Goal: Task Accomplishment & Management: Use online tool/utility

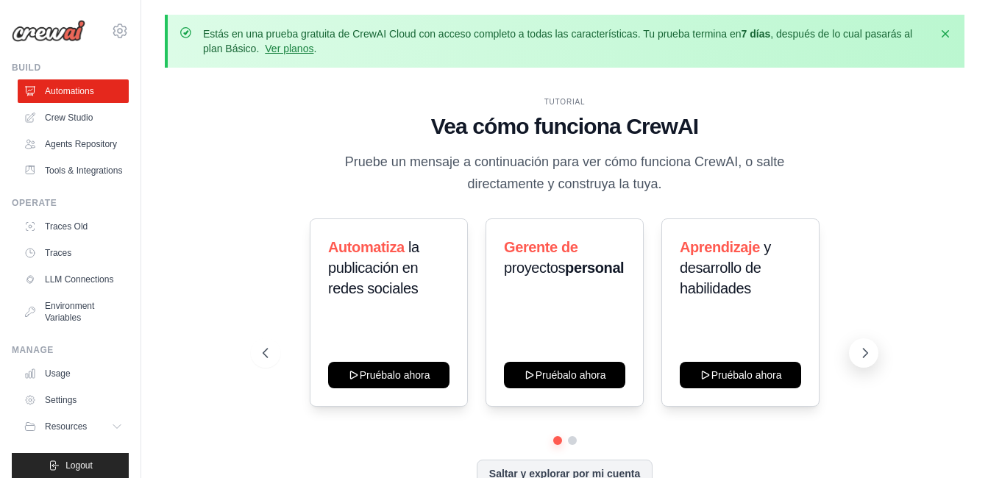
click at [872, 346] on icon at bounding box center [865, 353] width 15 height 15
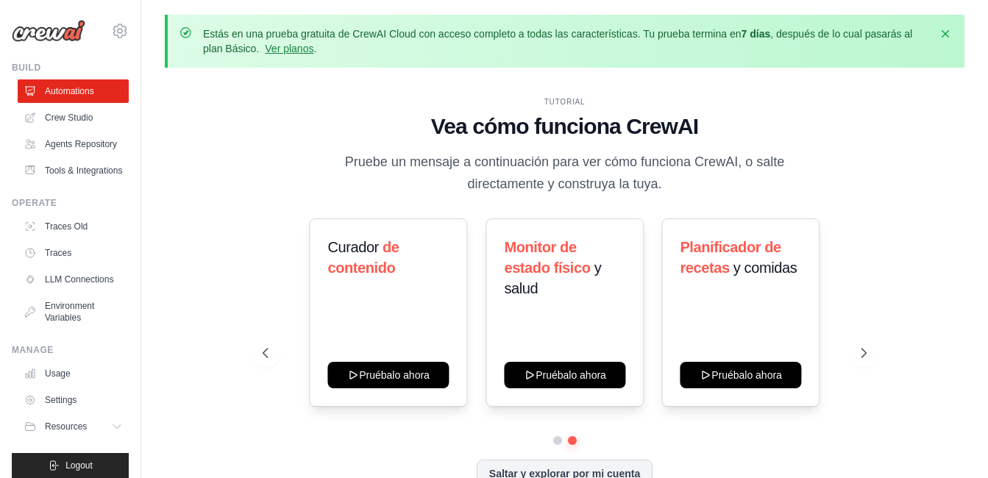
click at [263, 335] on div "Automatiza la publicación en redes sociales Pruébalo ahora Gerente de proyectos…" at bounding box center [565, 327] width 605 height 218
click at [257, 346] on icon at bounding box center [264, 353] width 15 height 15
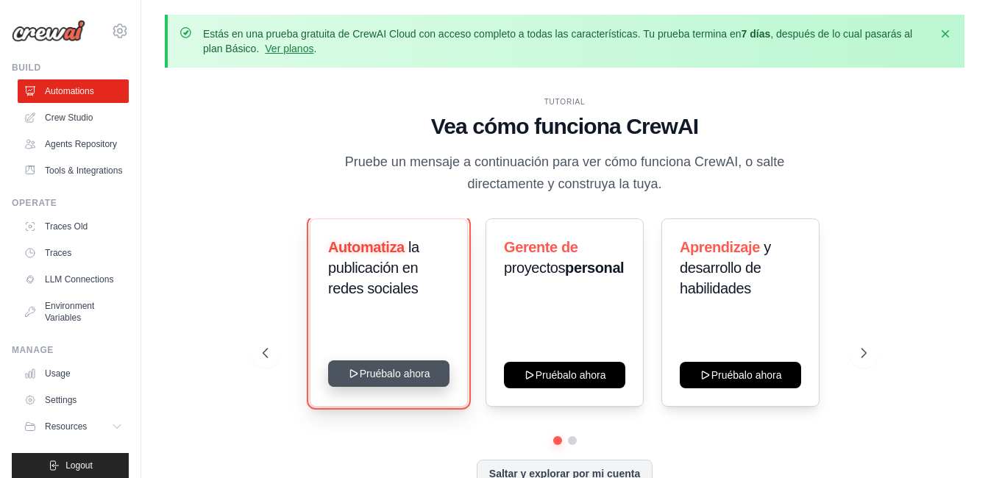
click at [347, 368] on icon at bounding box center [353, 374] width 12 height 12
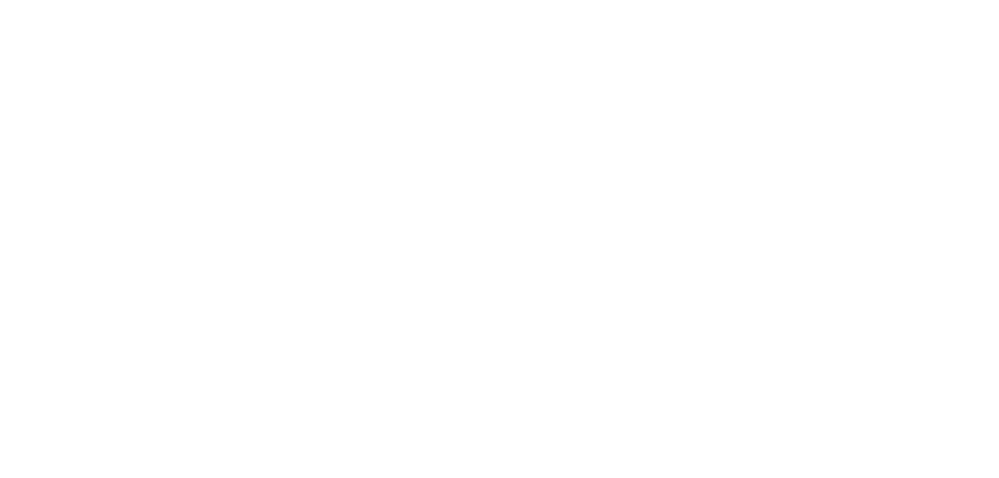
click at [493, 0] on html at bounding box center [499, 0] width 999 height 0
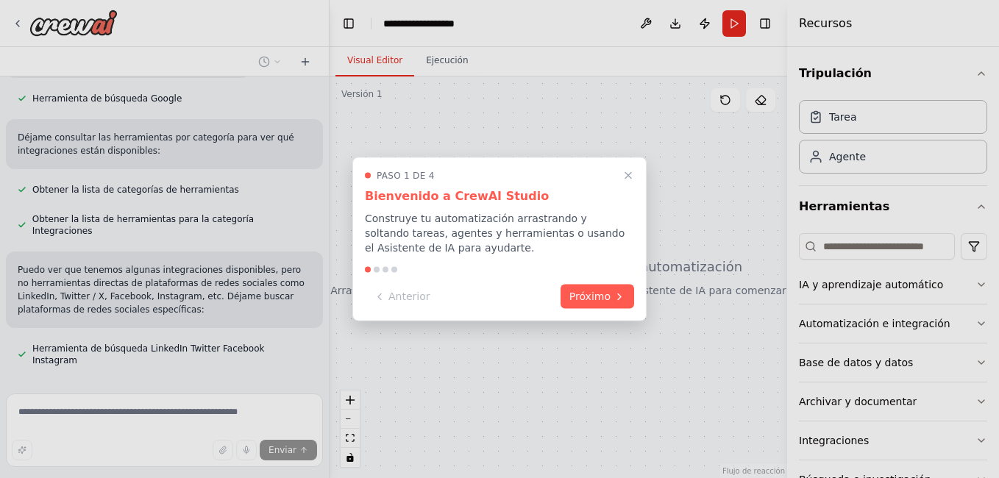
scroll to position [735, 0]
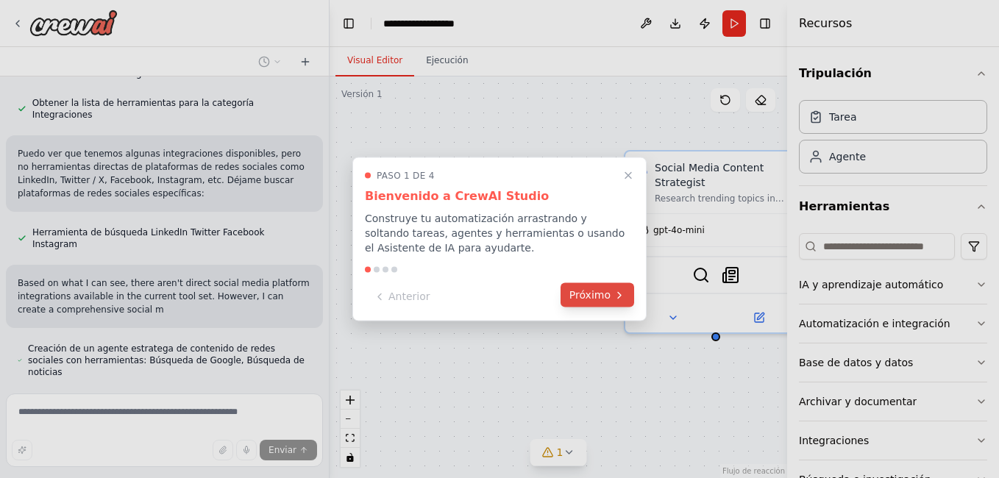
click at [612, 291] on button "Próximo" at bounding box center [597, 295] width 74 height 24
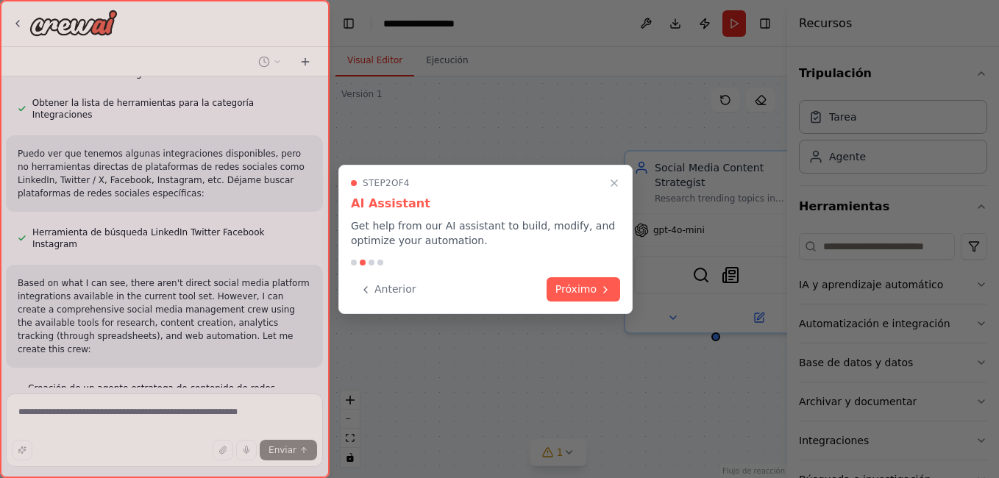
scroll to position [788, 0]
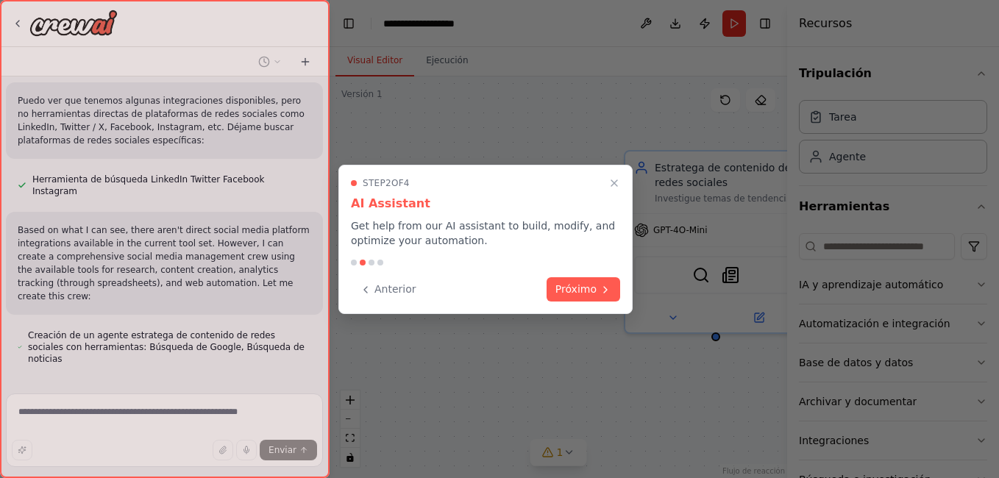
drag, startPoint x: 530, startPoint y: 76, endPoint x: 452, endPoint y: 129, distance: 94.2
drag, startPoint x: 452, startPoint y: 129, endPoint x: 412, endPoint y: 326, distance: 201.2
click at [412, 326] on div at bounding box center [499, 239] width 999 height 478
click at [571, 289] on font "Próximo" at bounding box center [575, 287] width 41 height 15
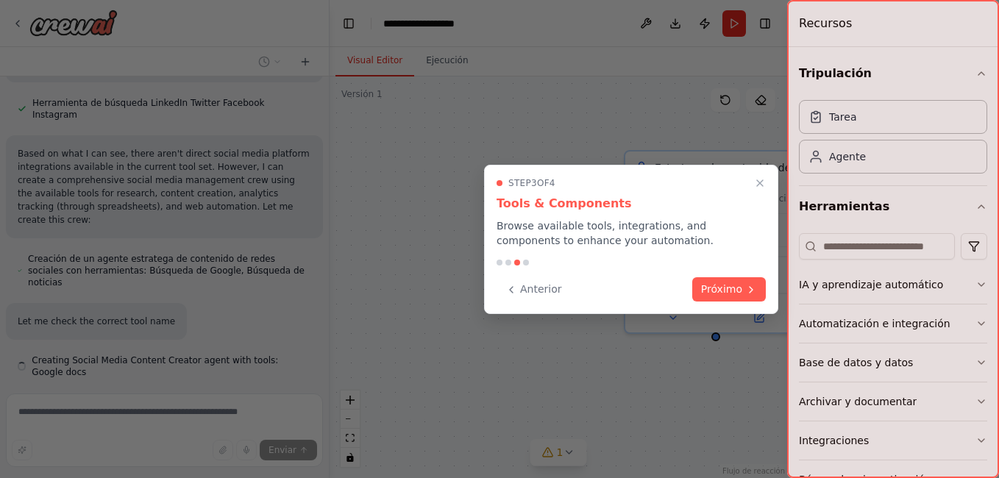
click at [791, 296] on div at bounding box center [893, 239] width 212 height 478
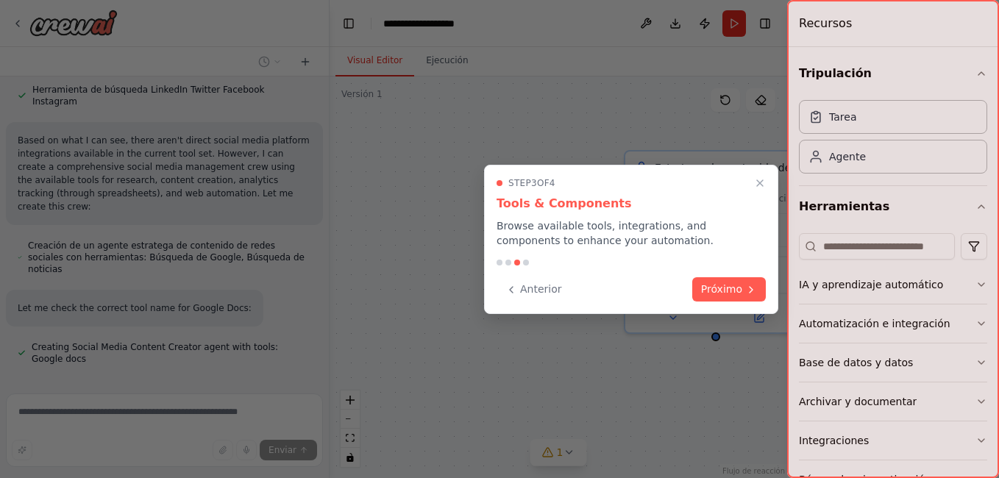
click at [772, 296] on div "Step 3 of 4 Tools & Components Browse available tools, integrations, and compon…" at bounding box center [631, 239] width 294 height 149
click at [741, 291] on font "Próximo" at bounding box center [721, 287] width 41 height 15
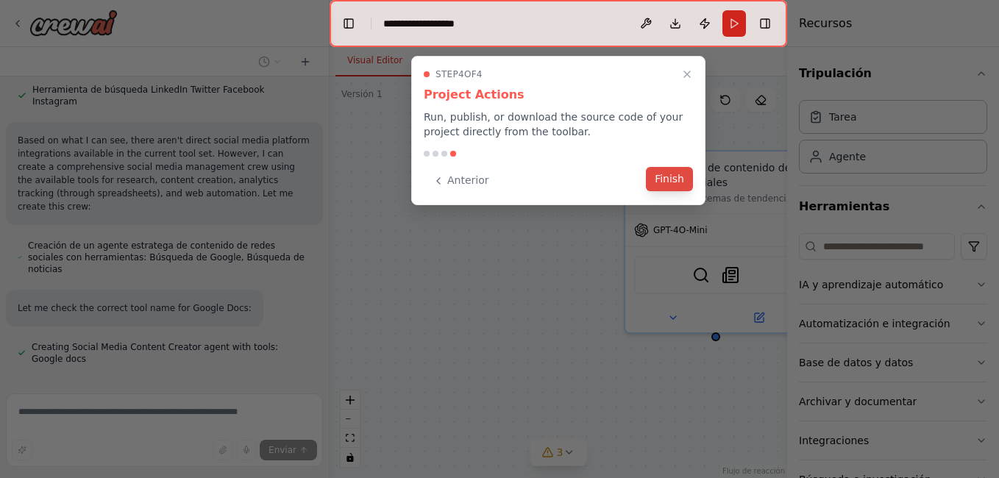
click at [679, 177] on button "Finish" at bounding box center [669, 179] width 47 height 24
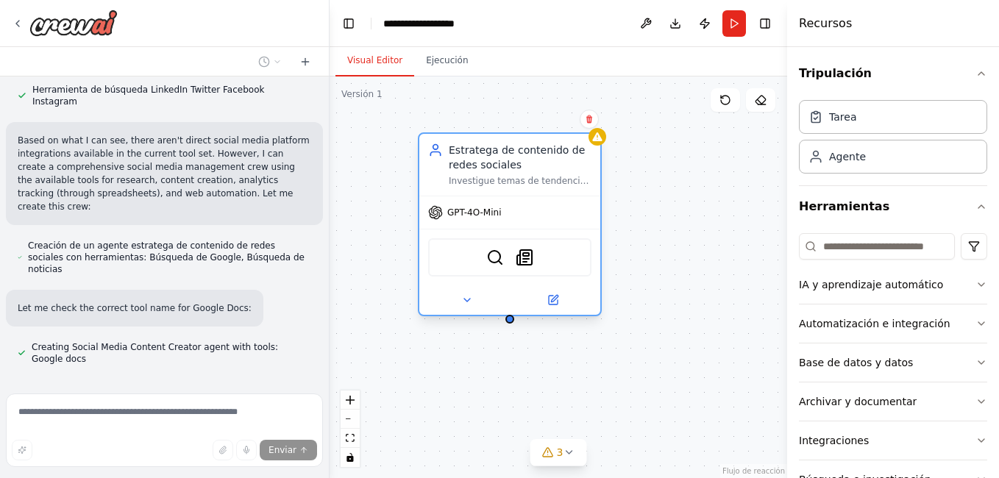
drag, startPoint x: 693, startPoint y: 169, endPoint x: 471, endPoint y: 147, distance: 223.2
click at [471, 147] on div "Estratega de contenido de redes sociales" at bounding box center [520, 157] width 143 height 29
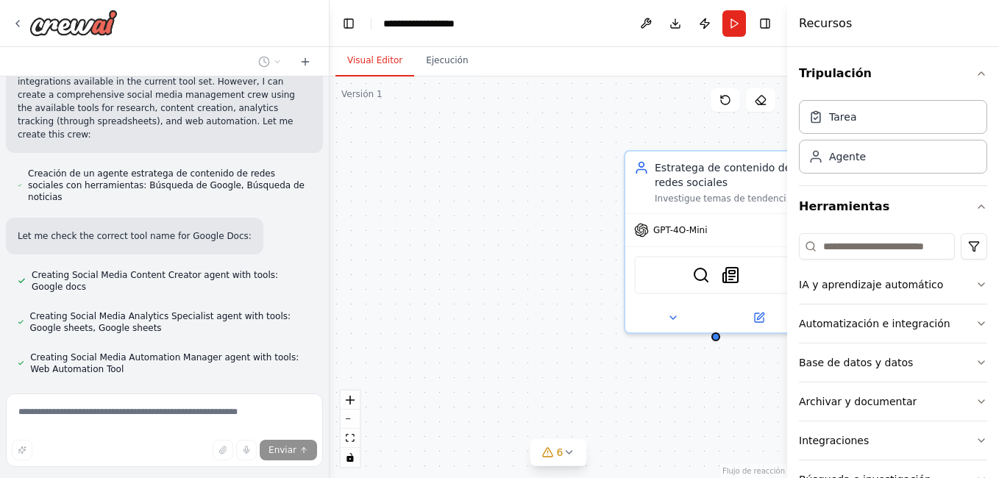
scroll to position [960, 0]
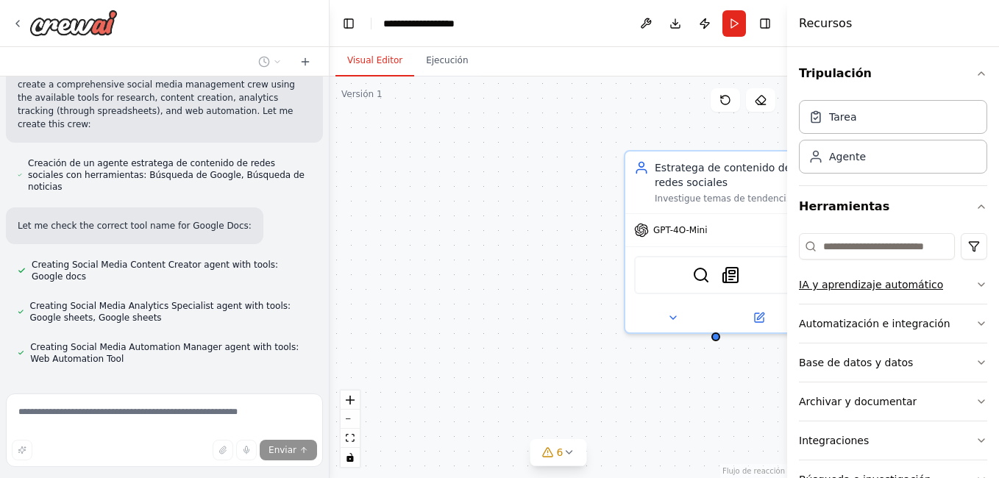
click at [896, 285] on div "IA y aprendizaje automático" at bounding box center [871, 284] width 144 height 15
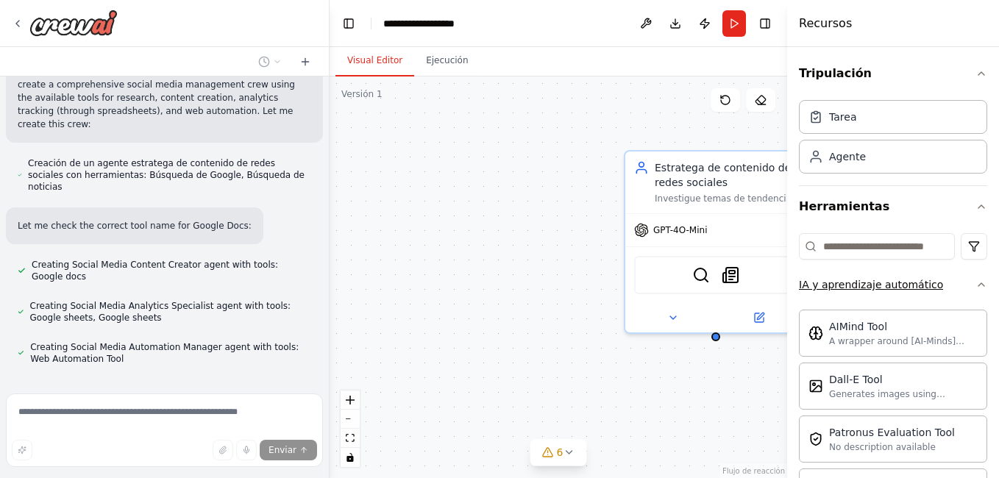
click at [896, 285] on div "IA y aprendizaje automático" at bounding box center [871, 284] width 144 height 15
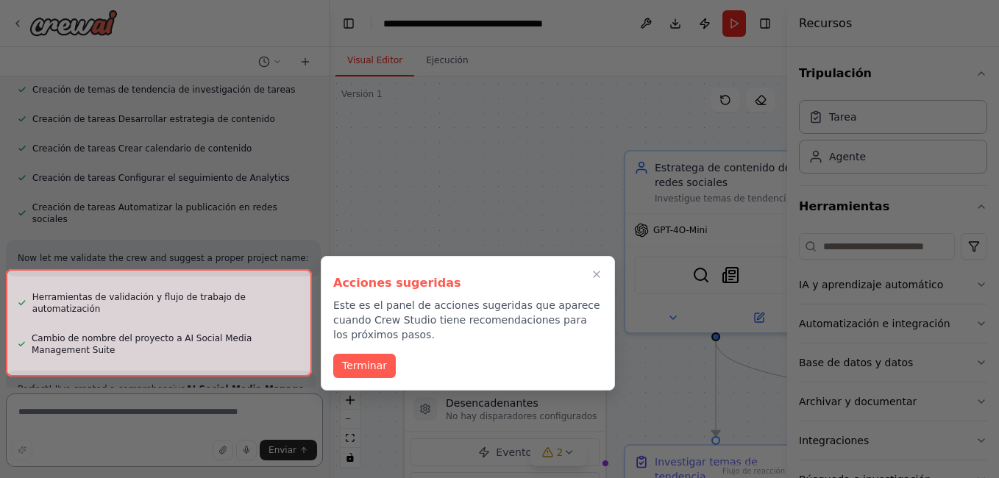
scroll to position [1438, 0]
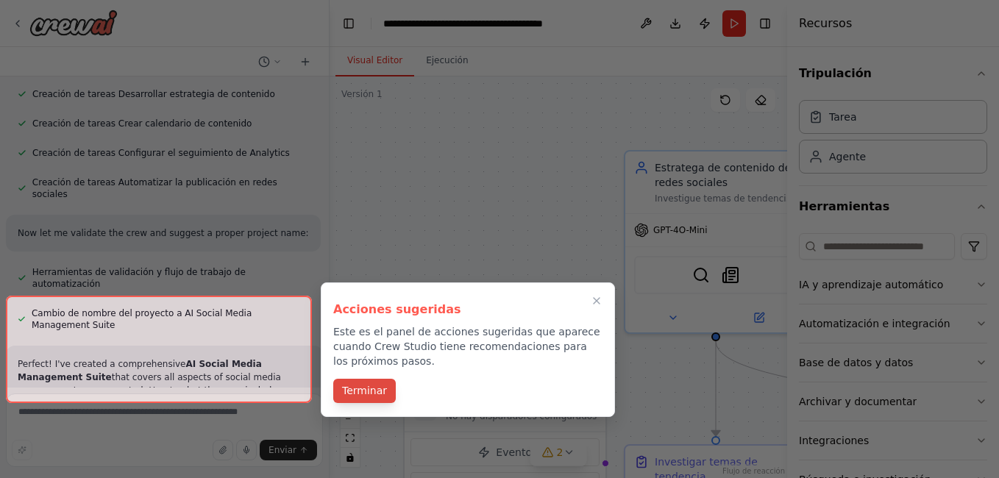
click at [345, 385] on button "Terminar" at bounding box center [364, 391] width 63 height 24
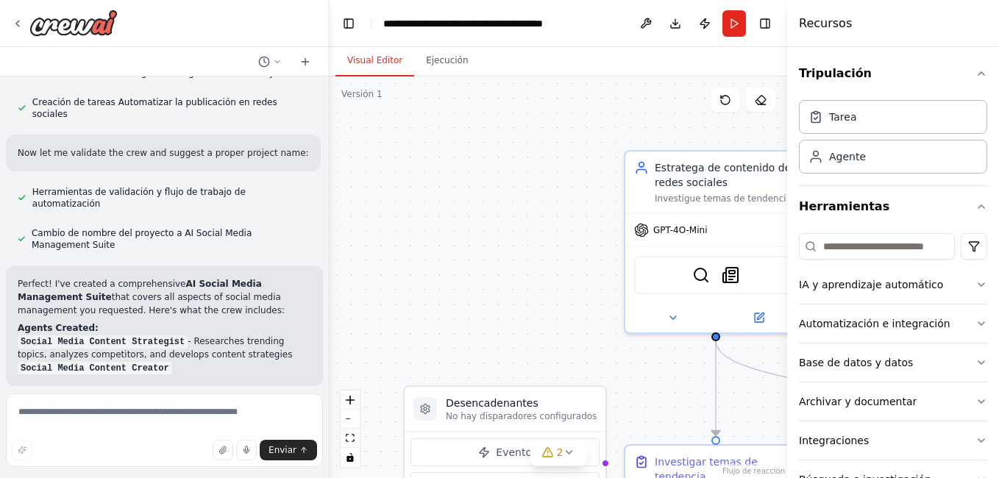
scroll to position [1522, 0]
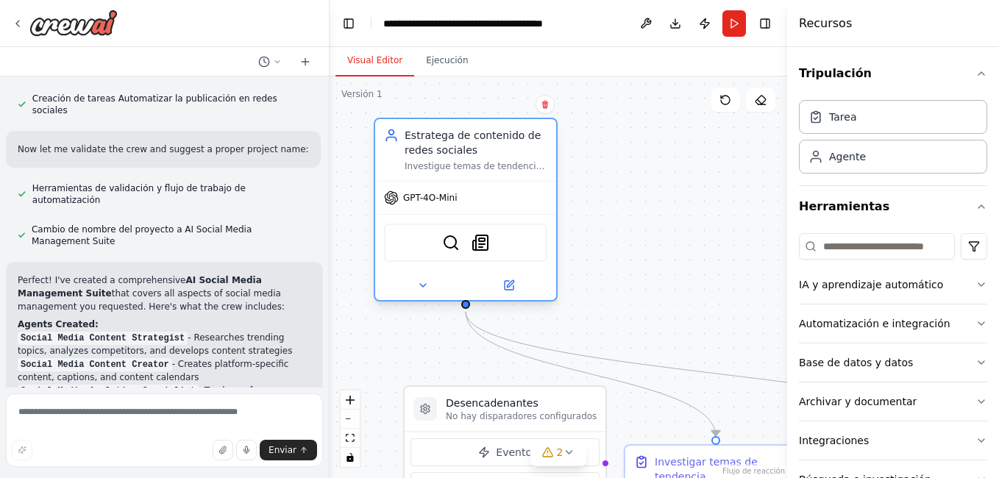
drag, startPoint x: 731, startPoint y: 177, endPoint x: 481, endPoint y: 146, distance: 251.9
click at [481, 146] on div "Estratega de contenido de redes sociales" at bounding box center [475, 142] width 143 height 29
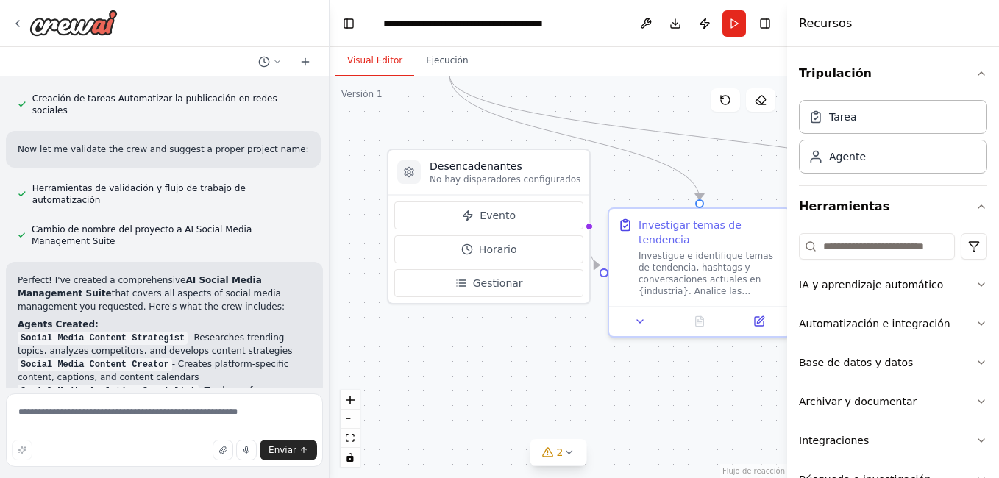
drag, startPoint x: 691, startPoint y: 316, endPoint x: 689, endPoint y: 121, distance: 195.6
click at [689, 121] on div ".deletable-edge-delete-btn { width: 20px; height: 20px; border: 0px solid #ffff…" at bounding box center [557, 277] width 457 height 402
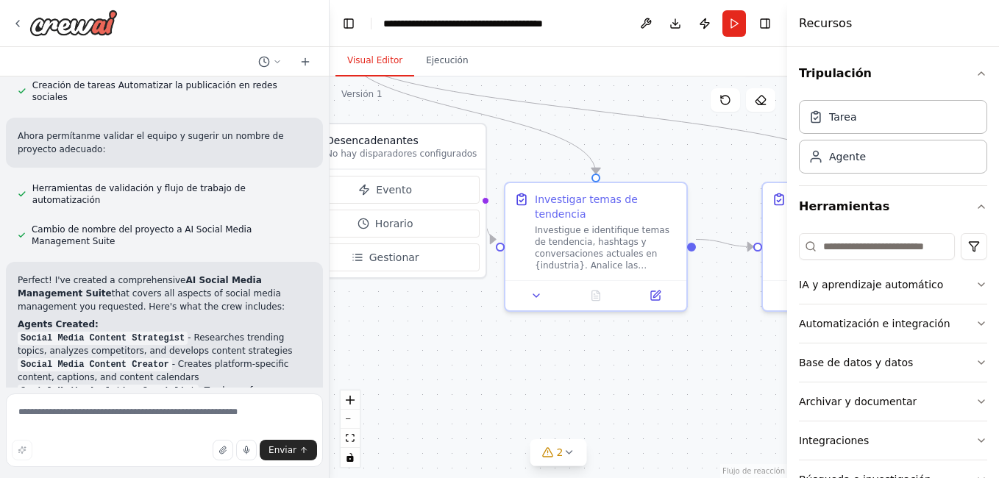
drag, startPoint x: 665, startPoint y: 190, endPoint x: 561, endPoint y: 165, distance: 106.8
click at [561, 165] on div ".deletable-edge-delete-btn { width: 20px; height: 20px; border: 0px solid #ffff…" at bounding box center [557, 277] width 457 height 402
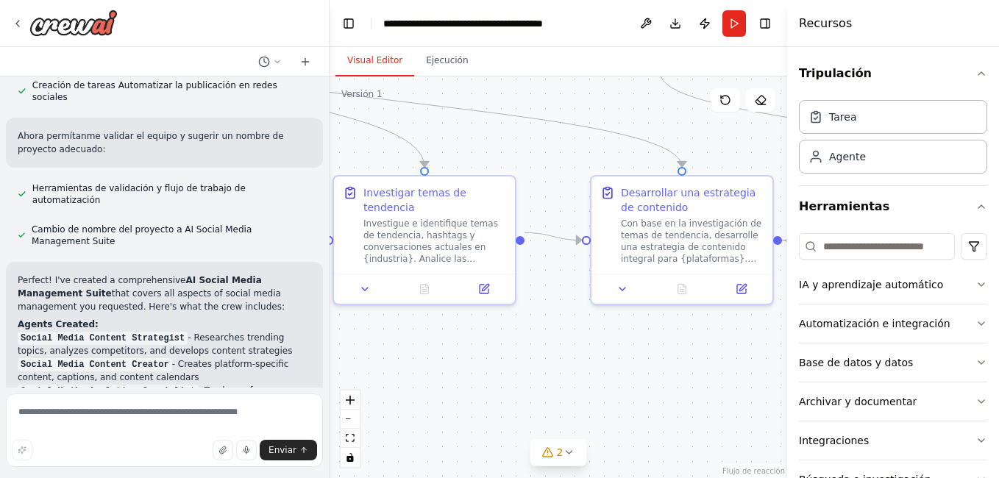
drag, startPoint x: 685, startPoint y: 360, endPoint x: 499, endPoint y: 359, distance: 186.1
click at [499, 359] on div ".deletable-edge-delete-btn { width: 20px; height: 20px; border: 0px solid #ffff…" at bounding box center [557, 277] width 457 height 402
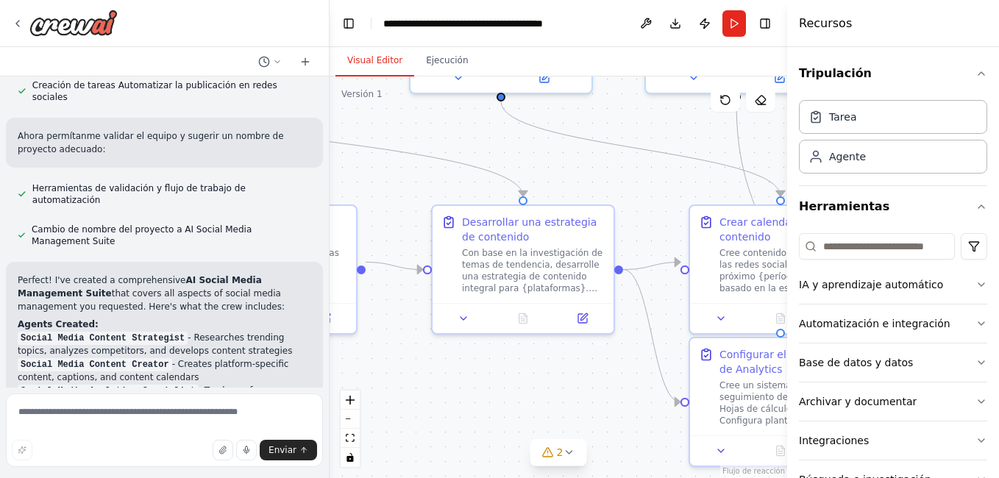
drag, startPoint x: 696, startPoint y: 371, endPoint x: 493, endPoint y: 401, distance: 205.9
click at [493, 401] on div ".deletable-edge-delete-btn { width: 20px; height: 20px; border: 0px solid #ffff…" at bounding box center [557, 277] width 457 height 402
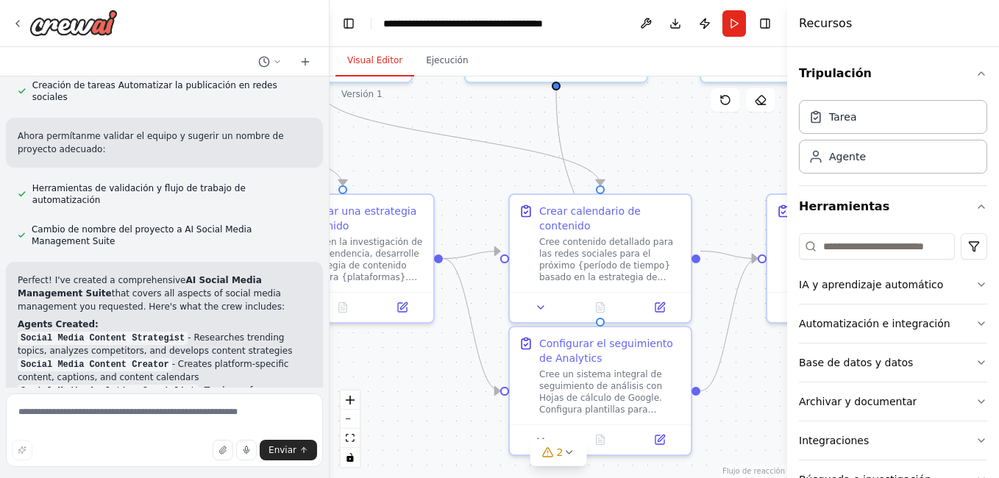
drag, startPoint x: 588, startPoint y: 402, endPoint x: 441, endPoint y: 369, distance: 150.0
click at [441, 370] on div ".deletable-edge-delete-btn { width: 20px; height: 20px; border: 0px solid #ffff…" at bounding box center [557, 277] width 457 height 402
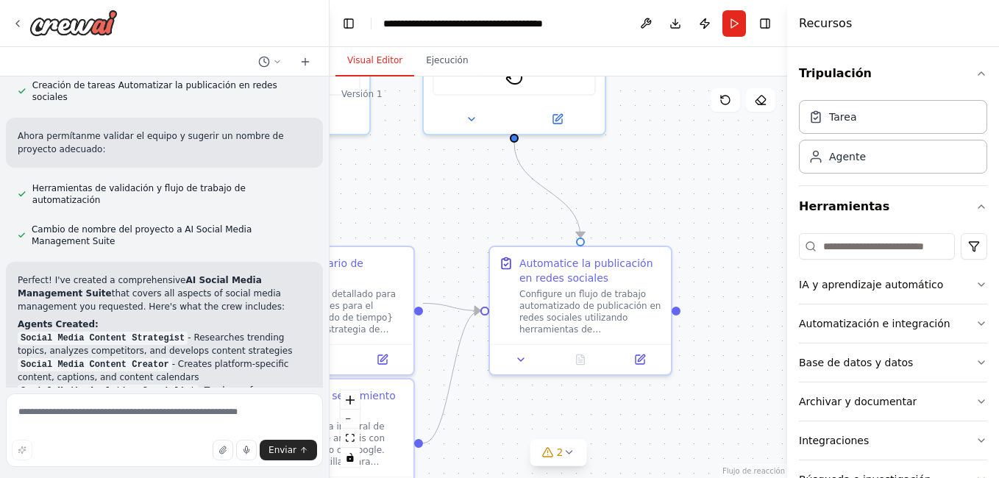
drag, startPoint x: 724, startPoint y: 356, endPoint x: 472, endPoint y: 422, distance: 260.1
click at [472, 422] on div ".deletable-edge-delete-btn { width: 20px; height: 20px; border: 0px solid #ffff…" at bounding box center [557, 277] width 457 height 402
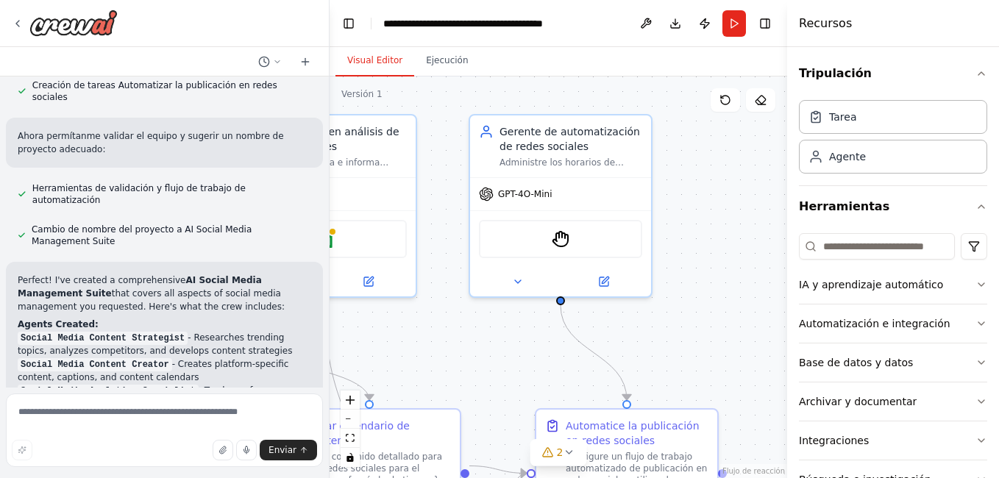
drag, startPoint x: 673, startPoint y: 215, endPoint x: 668, endPoint y: 277, distance: 62.7
click at [719, 377] on div ".deletable-edge-delete-btn { width: 20px; height: 20px; border: 0px solid #ffff…" at bounding box center [557, 277] width 457 height 402
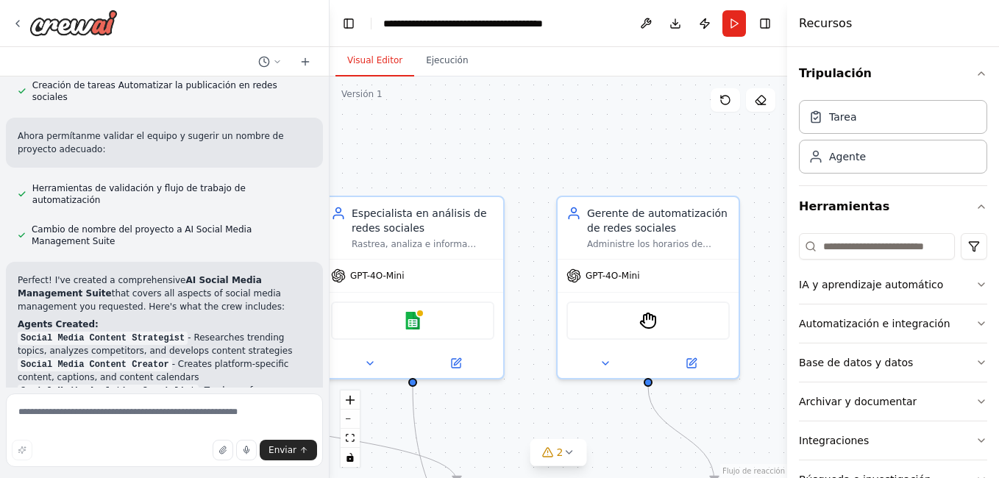
drag, startPoint x: 670, startPoint y: 230, endPoint x: 757, endPoint y: 309, distance: 117.7
click at [757, 309] on div ".deletable-edge-delete-btn { width: 20px; height: 20px; border: 0px solid #ffff…" at bounding box center [557, 277] width 457 height 402
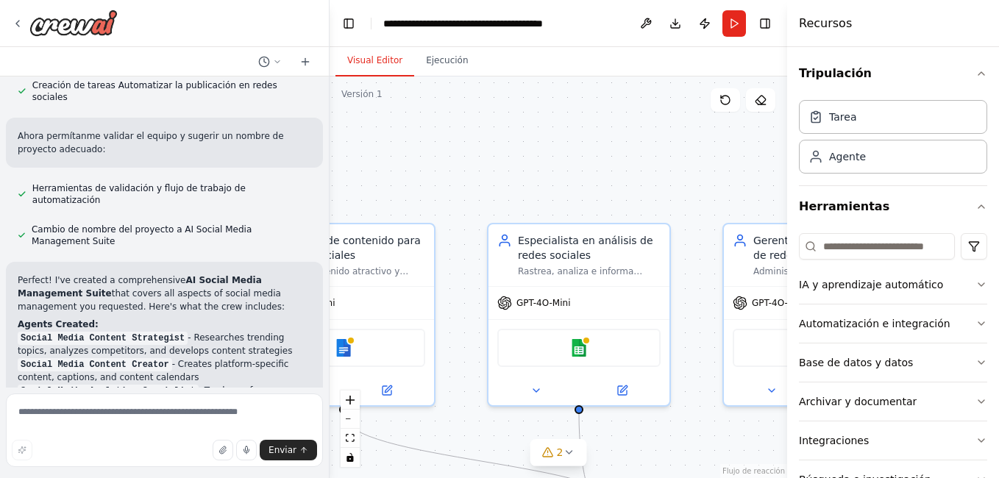
drag, startPoint x: 547, startPoint y: 147, endPoint x: 682, endPoint y: 168, distance: 137.0
click at [720, 179] on div ".deletable-edge-delete-btn { width: 20px; height: 20px; border: 0px solid #ffff…" at bounding box center [557, 277] width 457 height 402
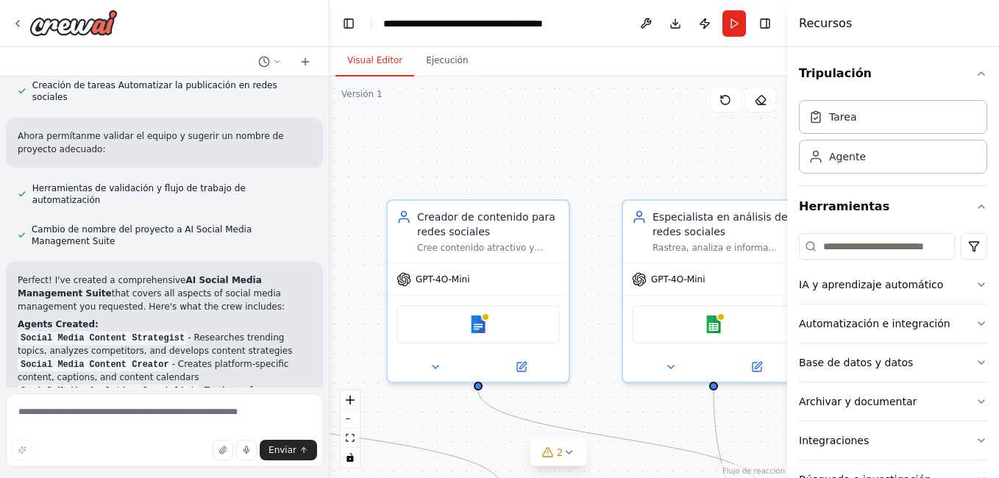
drag, startPoint x: 528, startPoint y: 148, endPoint x: 656, endPoint y: 124, distance: 130.2
click at [656, 124] on div ".deletable-edge-delete-btn { width: 20px; height: 20px; border: 0px solid #ffff…" at bounding box center [557, 277] width 457 height 402
click at [715, 350] on div at bounding box center [713, 363] width 181 height 29
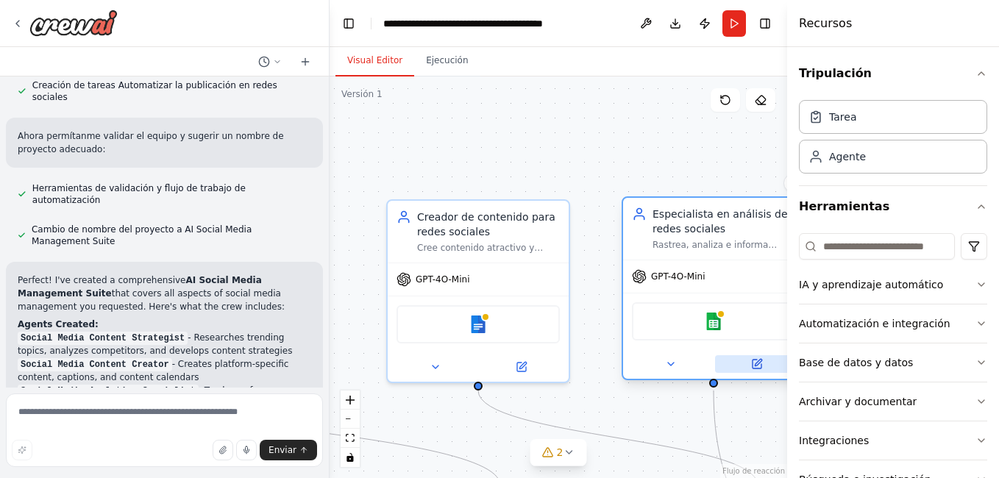
click at [749, 363] on button at bounding box center [756, 364] width 83 height 18
